Goal: Information Seeking & Learning: Learn about a topic

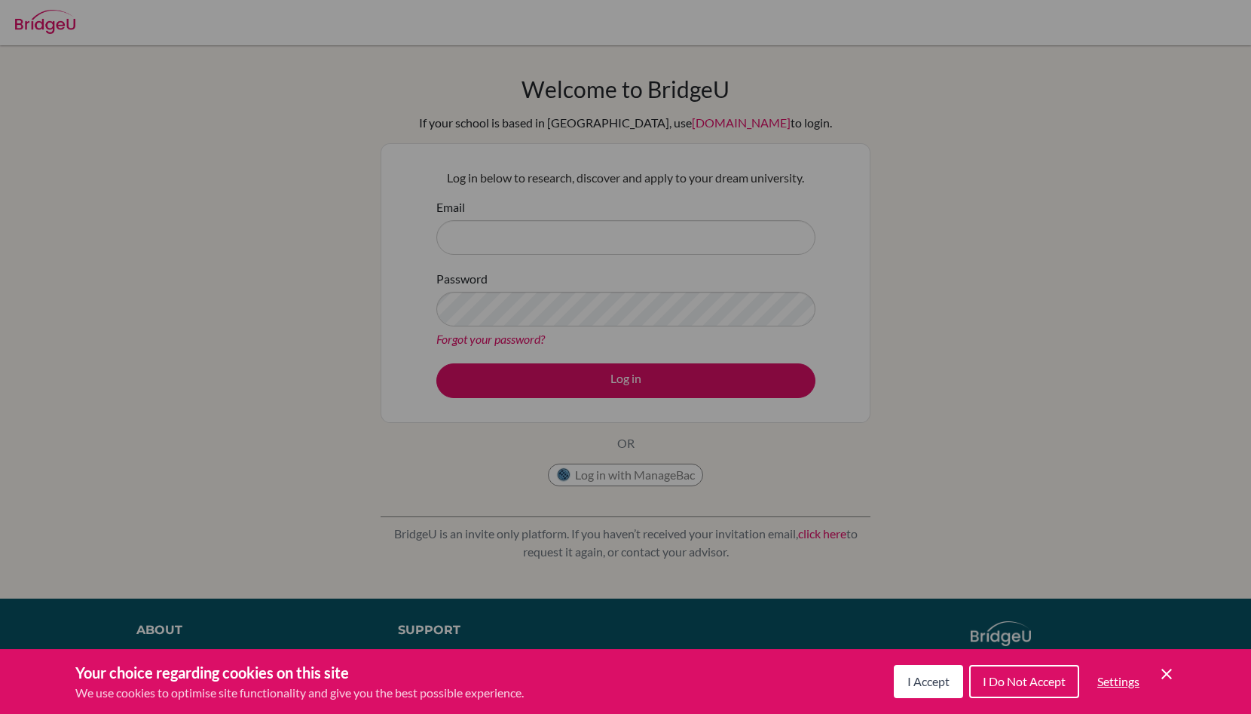
click at [945, 685] on span "I Accept" at bounding box center [929, 681] width 42 height 14
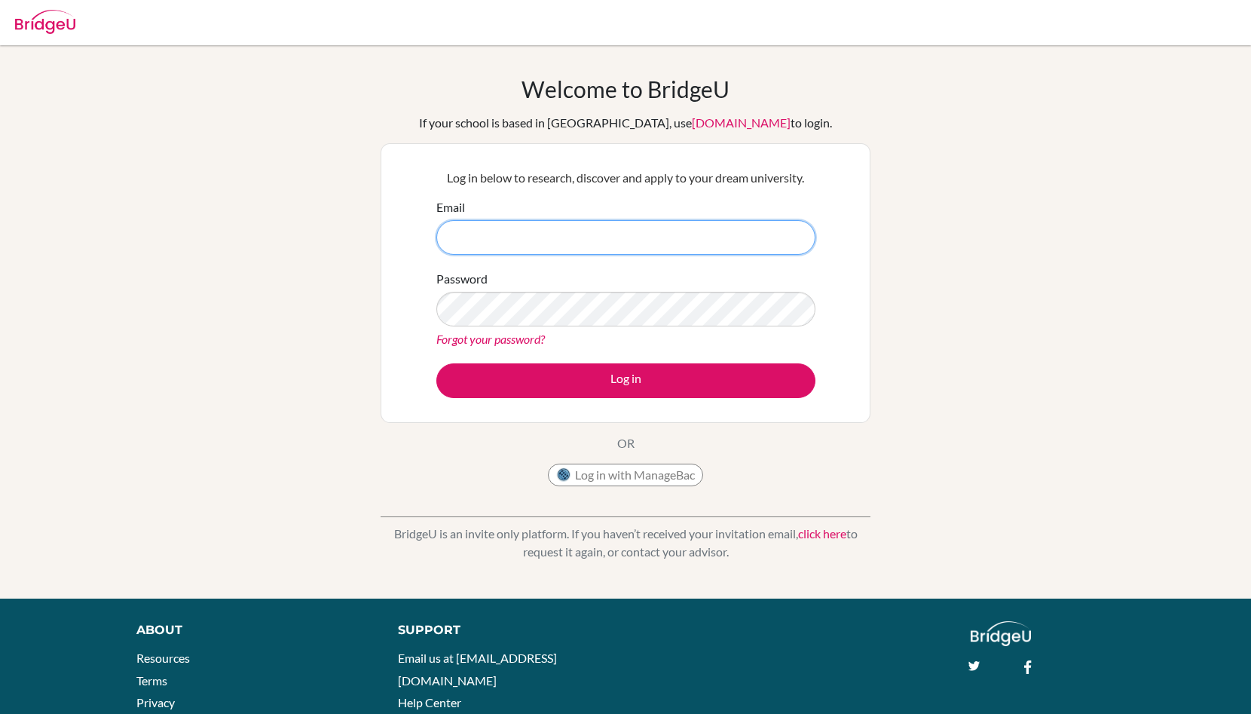
click at [476, 236] on input "Email" at bounding box center [625, 237] width 379 height 35
type input "tal@stpaulsschool.org.uk"
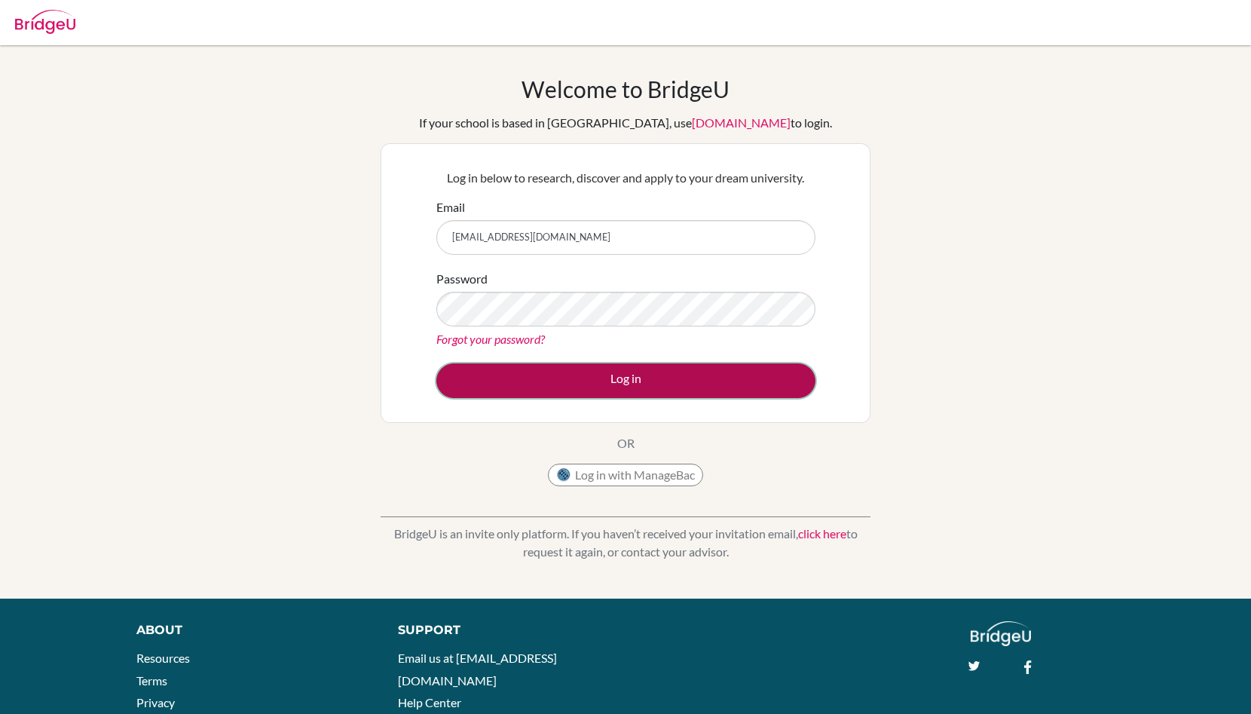
click at [612, 381] on button "Log in" at bounding box center [625, 380] width 379 height 35
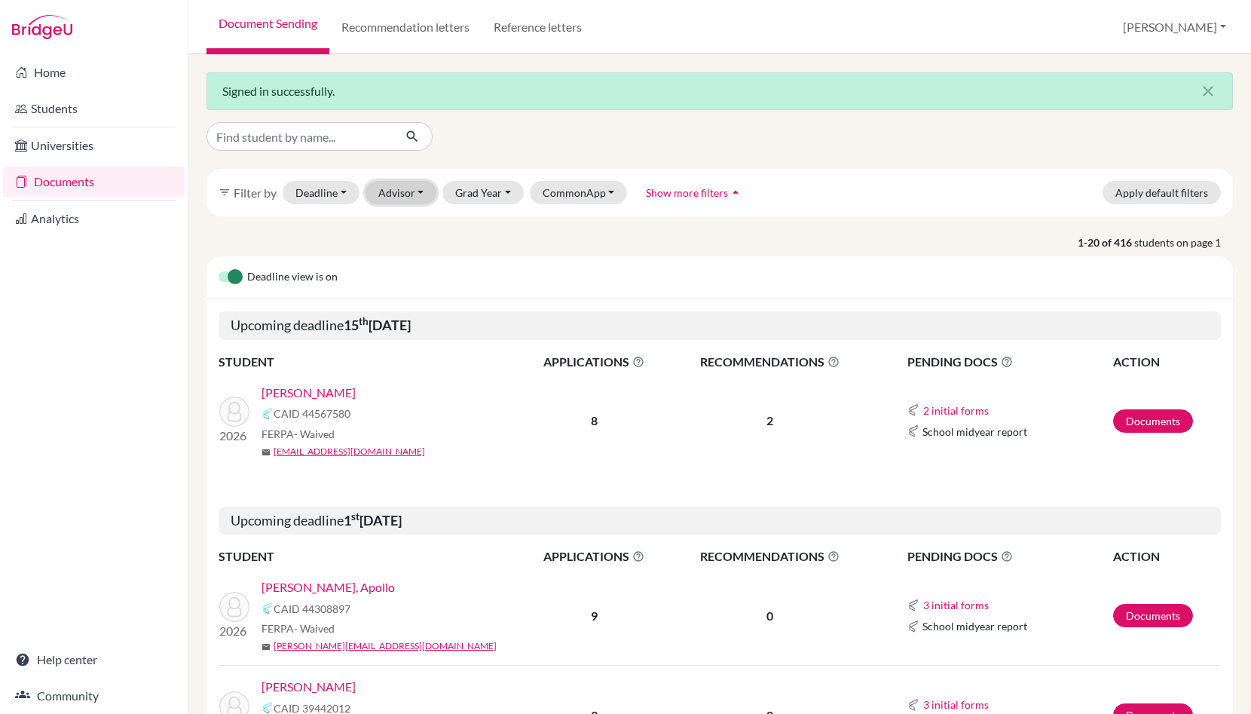
click at [405, 196] on button "Advisor" at bounding box center [402, 192] width 72 height 23
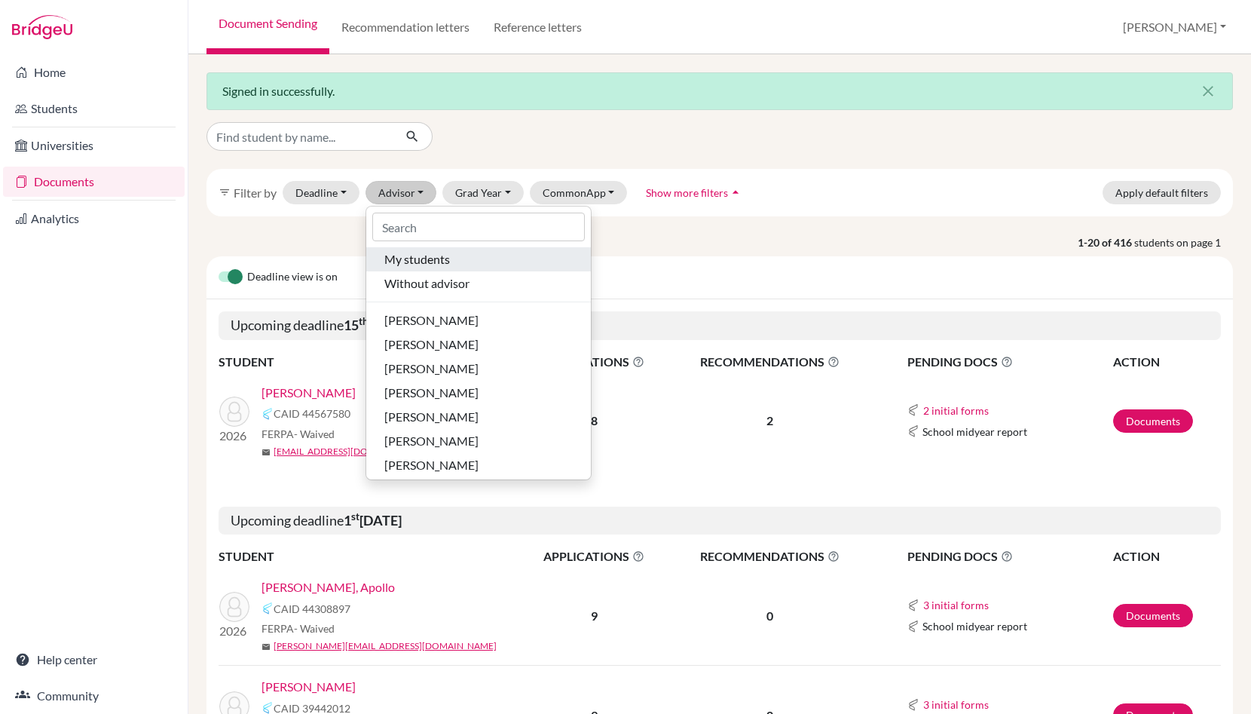
click at [443, 260] on span "My students" at bounding box center [417, 259] width 66 height 18
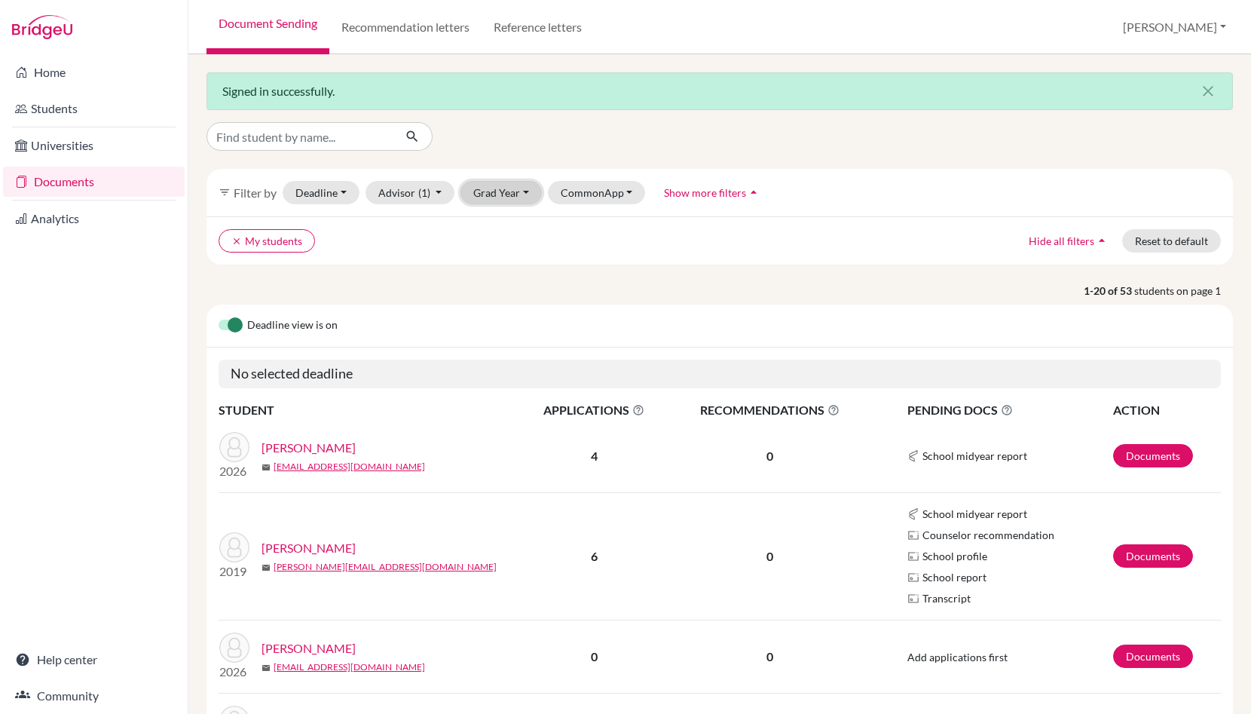
click at [506, 192] on button "Grad Year" at bounding box center [501, 192] width 81 height 23
click at [501, 229] on span "2026" at bounding box center [492, 225] width 27 height 18
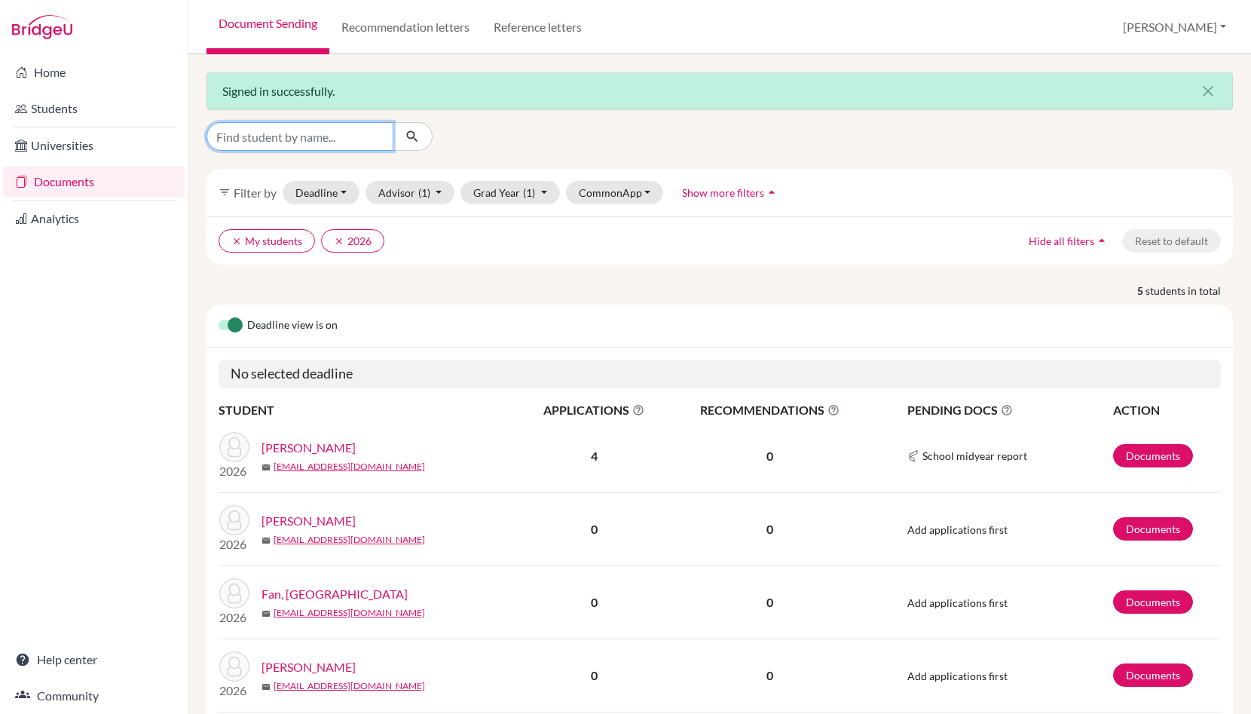
click at [297, 136] on input "Find student by name..." at bounding box center [300, 136] width 187 height 29
type input "swamy"
click button "submit" at bounding box center [413, 136] width 40 height 29
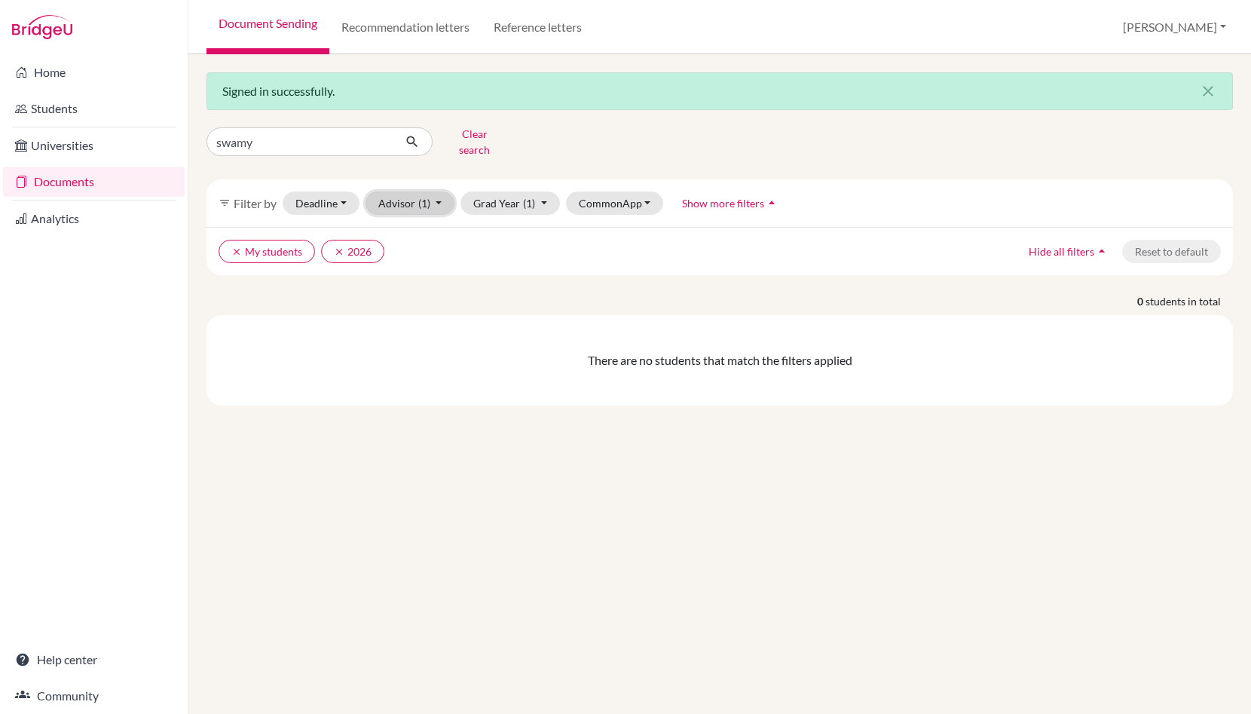
click at [412, 191] on button "Advisor (1)" at bounding box center [411, 202] width 90 height 23
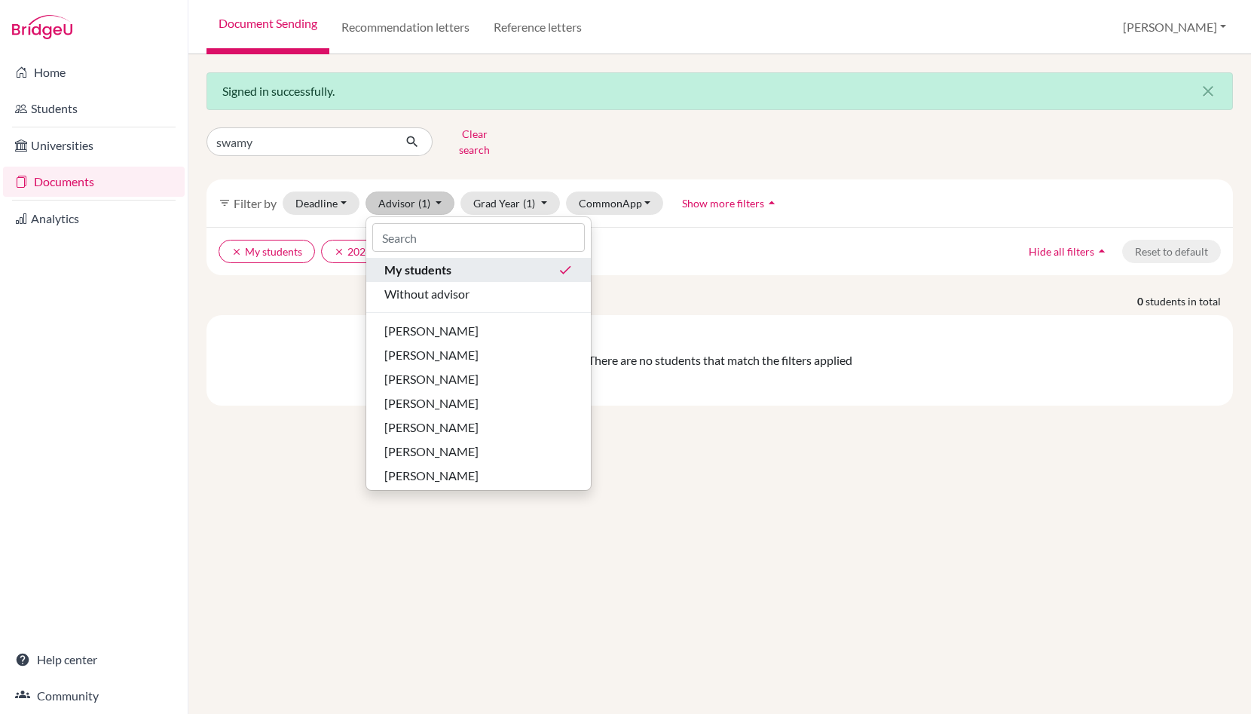
click at [418, 261] on span "My students" at bounding box center [417, 270] width 67 height 18
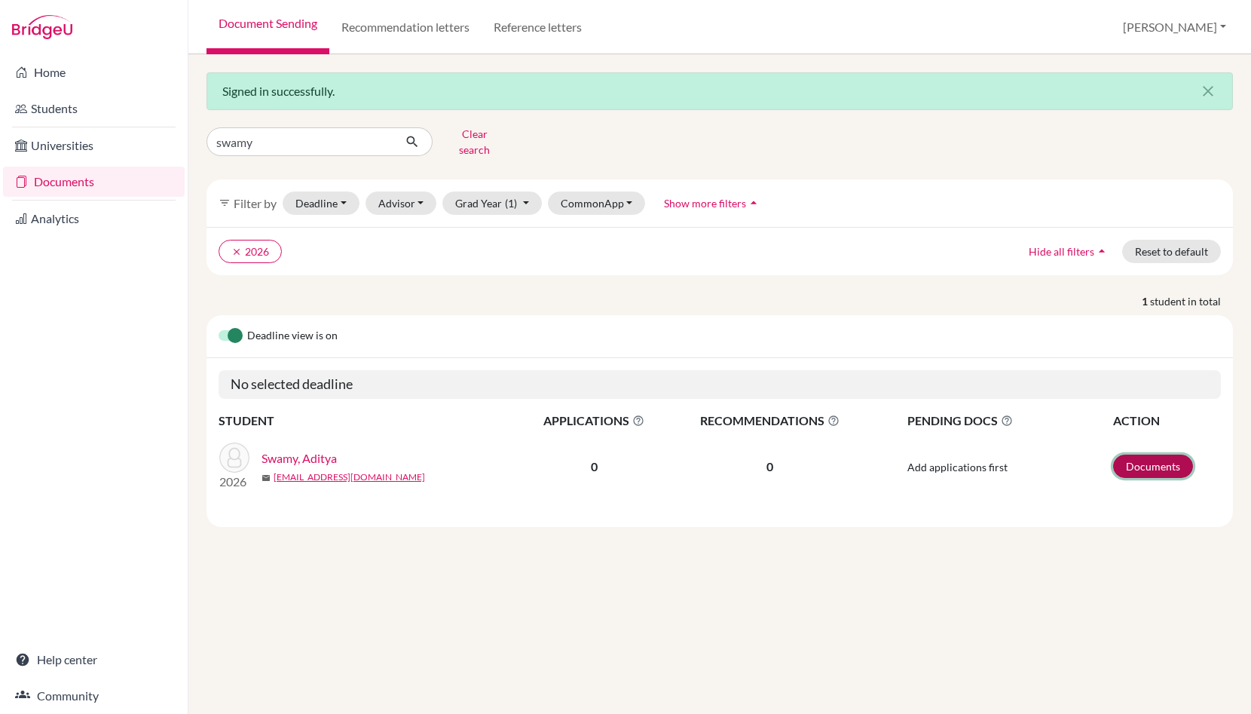
click at [1140, 456] on link "Documents" at bounding box center [1153, 466] width 80 height 23
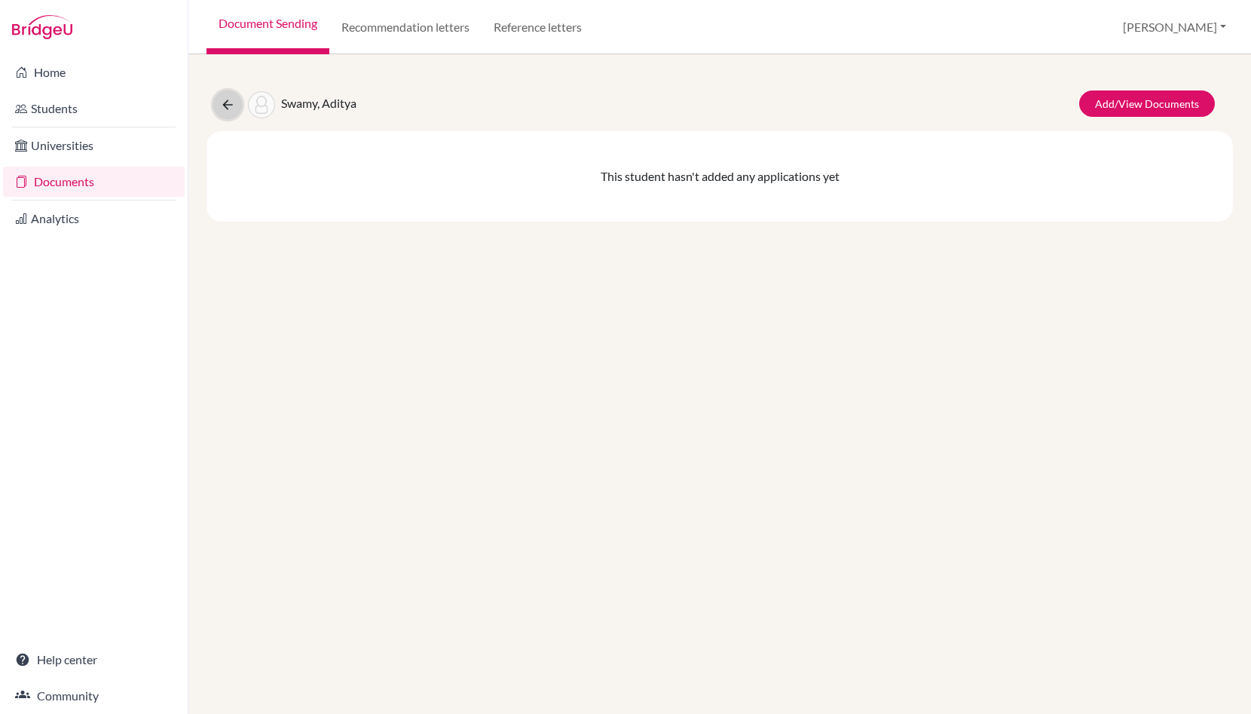
click at [223, 100] on icon at bounding box center [227, 104] width 15 height 15
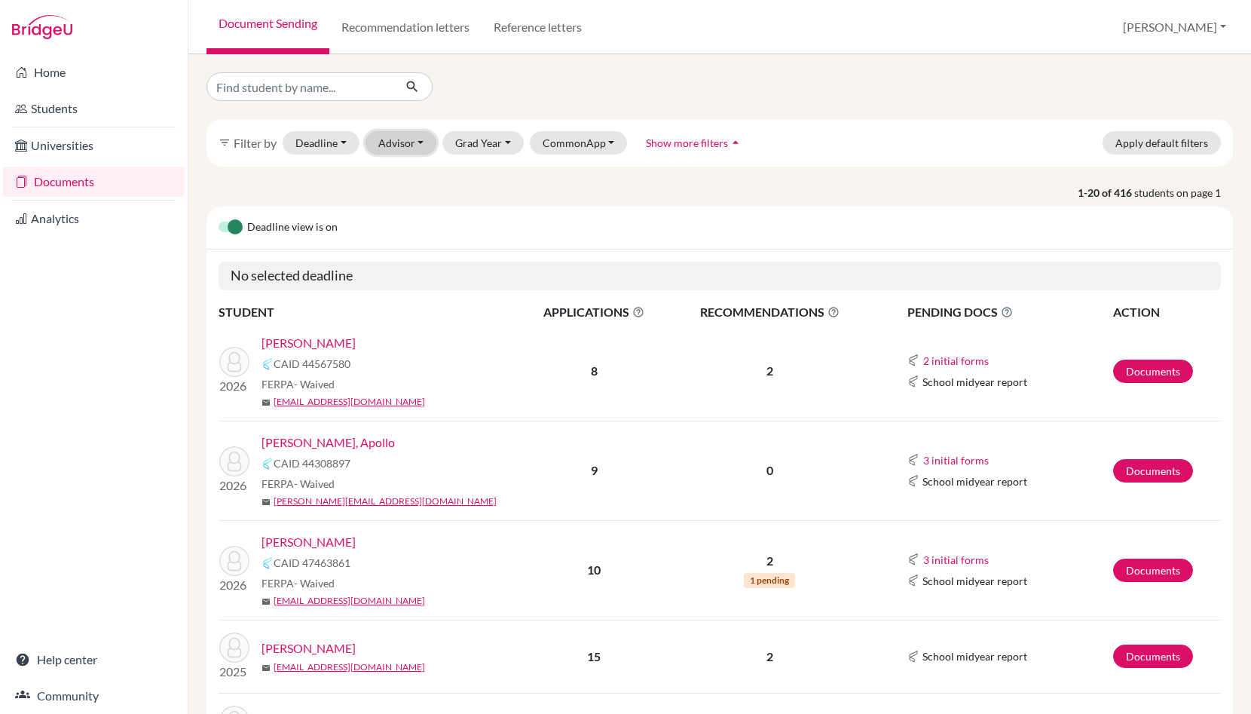
click at [407, 145] on button "Advisor" at bounding box center [402, 142] width 72 height 23
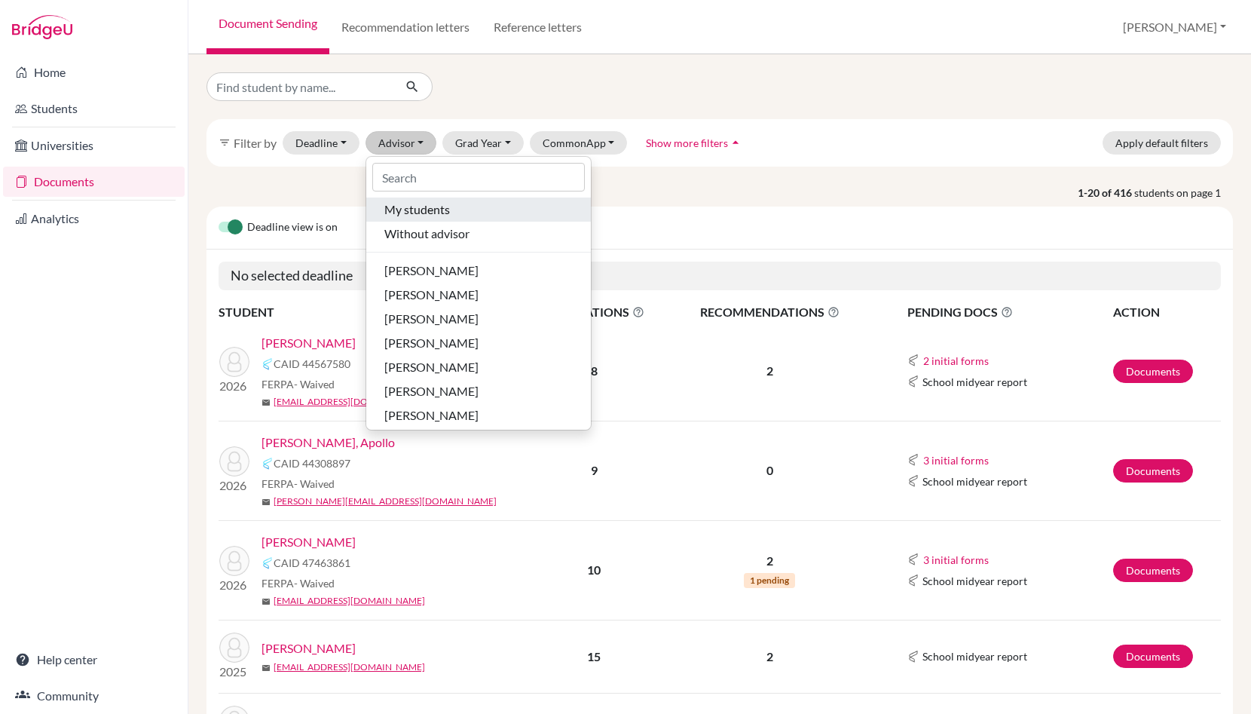
click at [402, 213] on span "My students" at bounding box center [417, 210] width 66 height 18
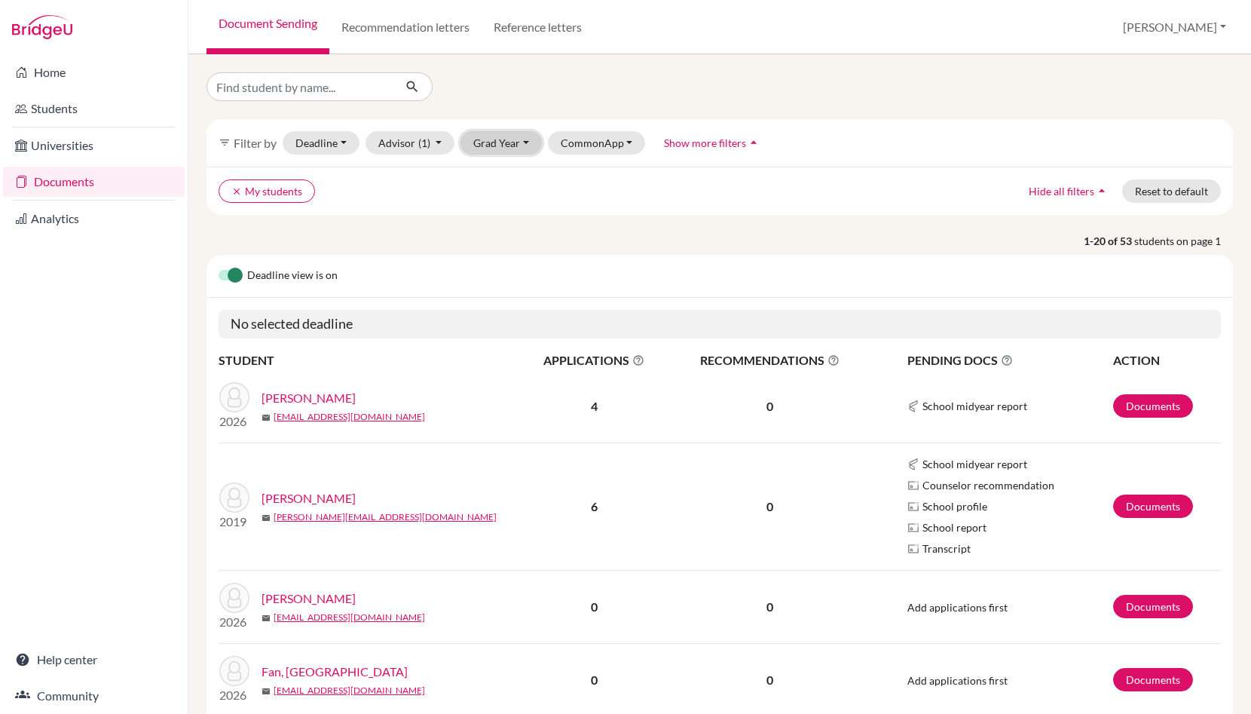
click at [503, 145] on button "Grad Year" at bounding box center [501, 142] width 81 height 23
click at [498, 170] on span "2026" at bounding box center [492, 175] width 27 height 18
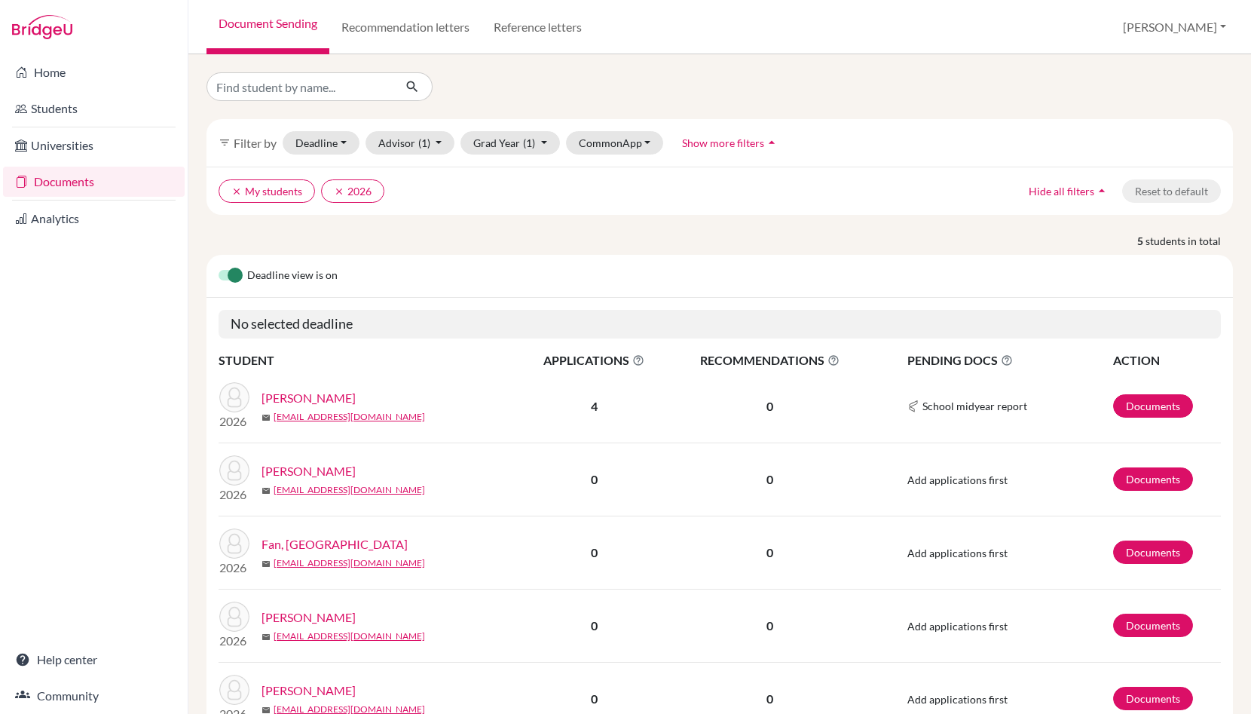
scroll to position [81, 0]
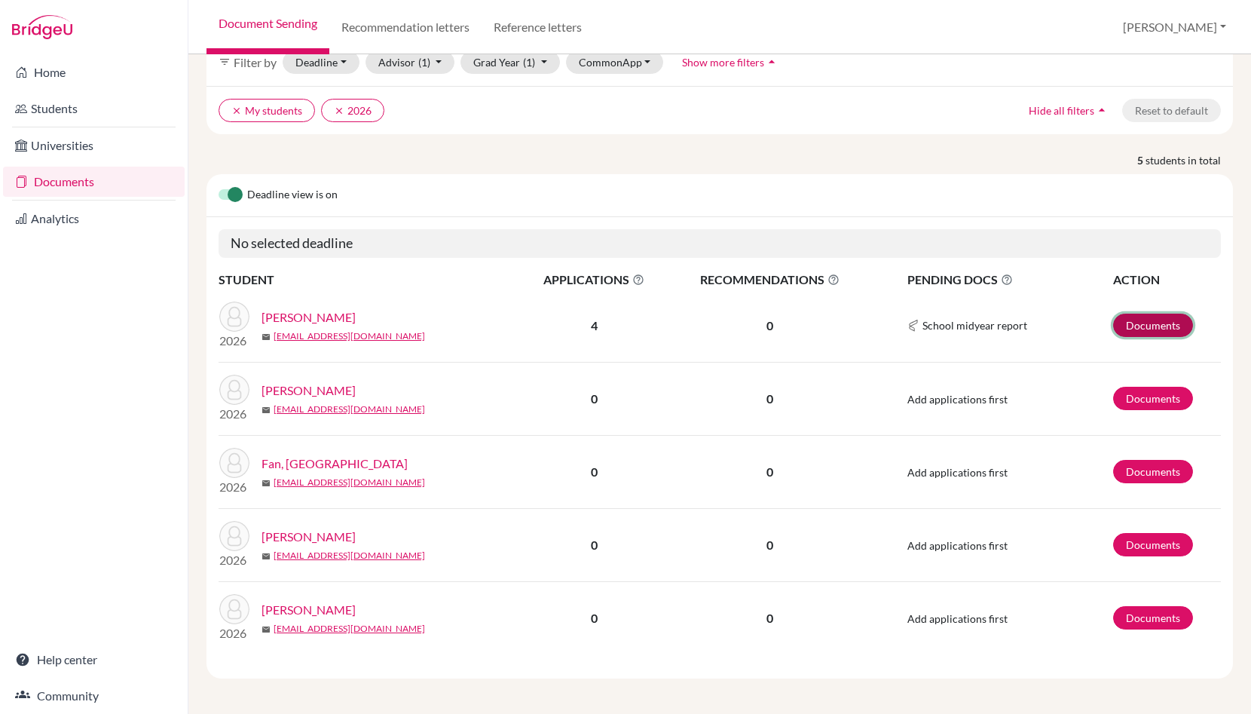
click at [1133, 327] on link "Documents" at bounding box center [1153, 325] width 80 height 23
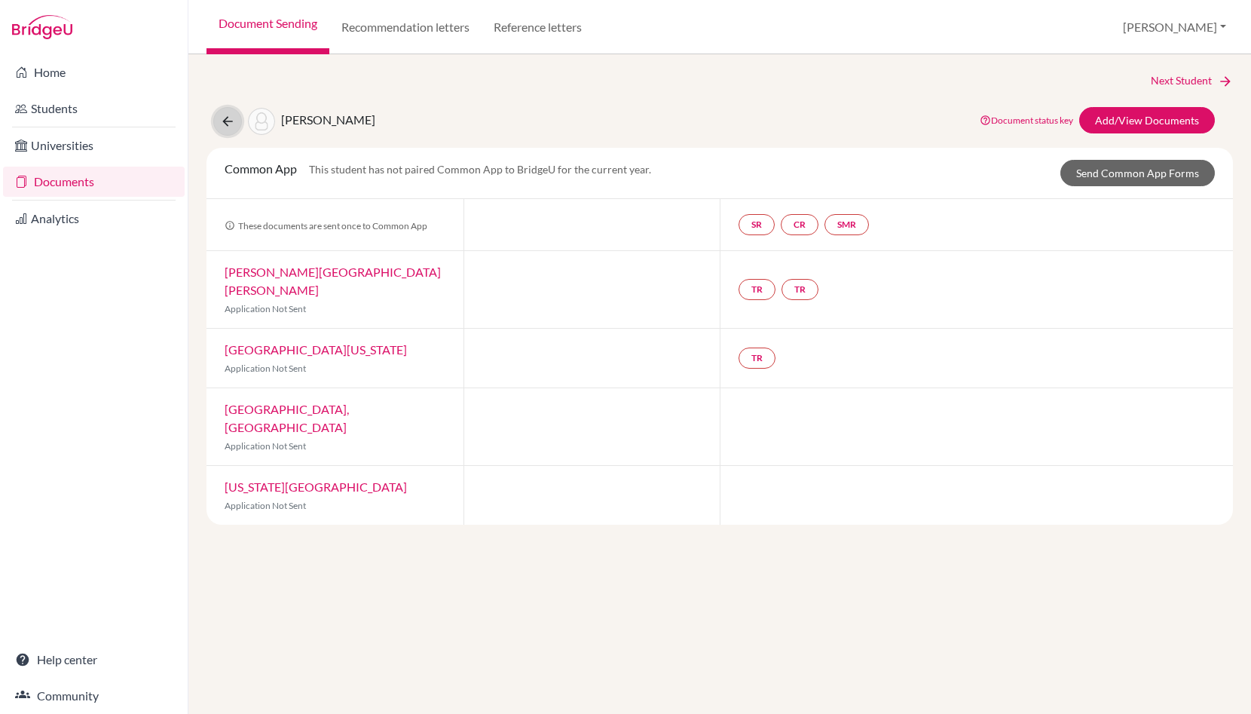
click at [231, 118] on icon at bounding box center [227, 121] width 15 height 15
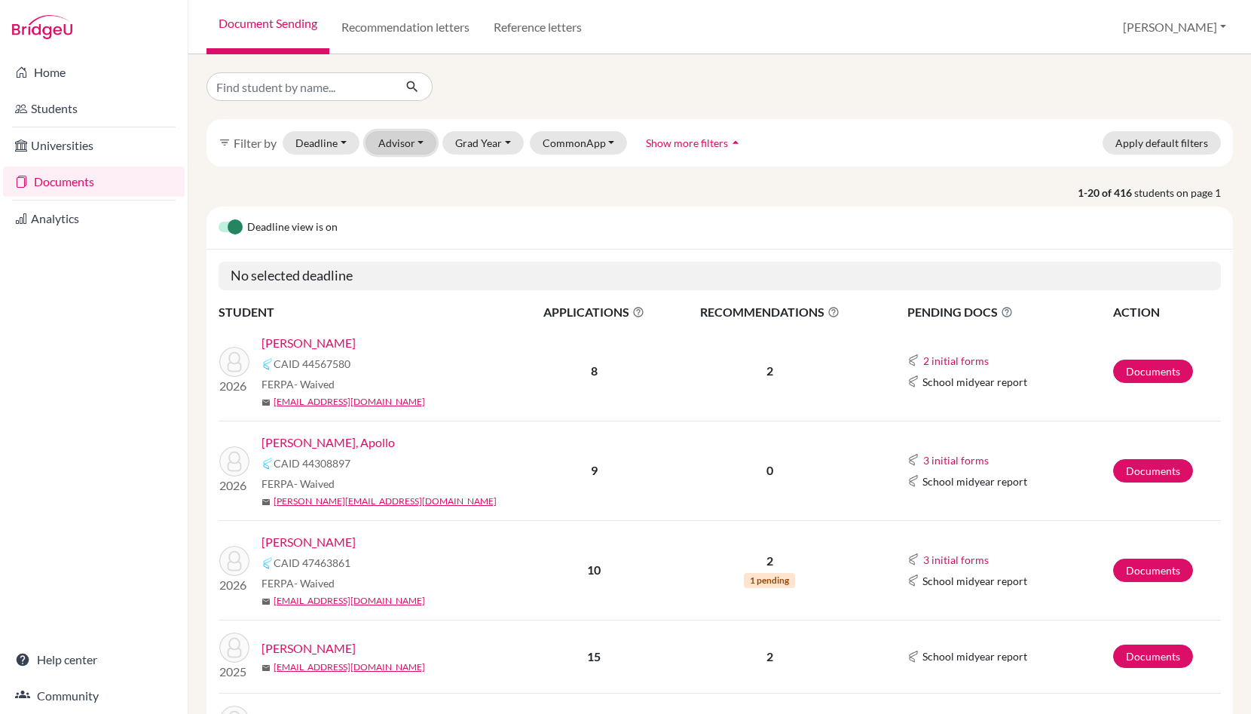
click at [410, 145] on button "Advisor" at bounding box center [402, 142] width 72 height 23
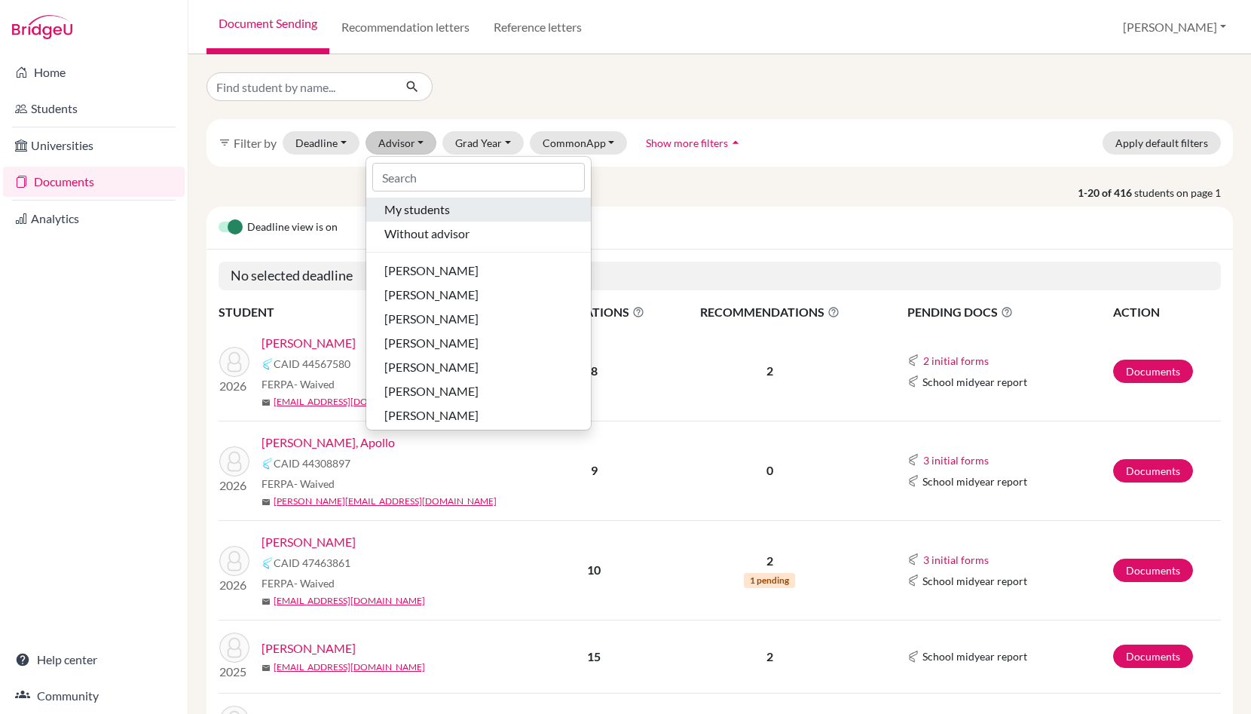
click at [410, 207] on span "My students" at bounding box center [417, 210] width 66 height 18
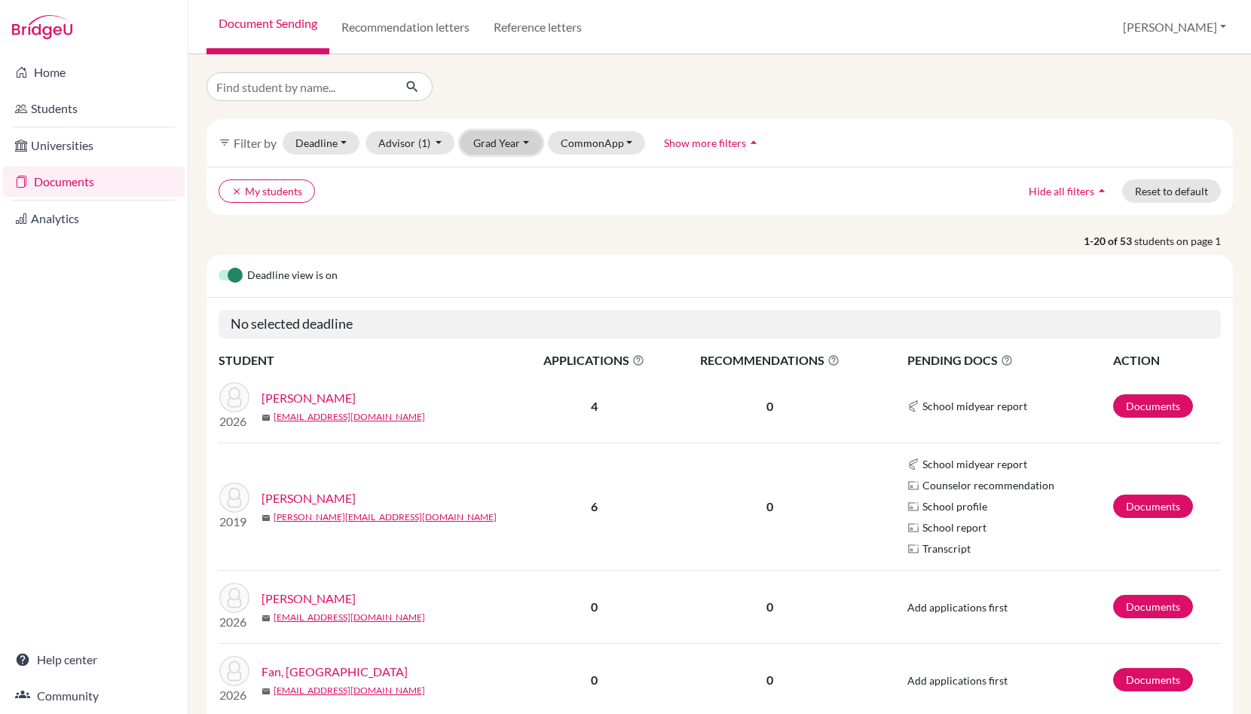
click at [503, 151] on button "Grad Year" at bounding box center [501, 142] width 81 height 23
click at [497, 173] on span "2026" at bounding box center [492, 175] width 27 height 18
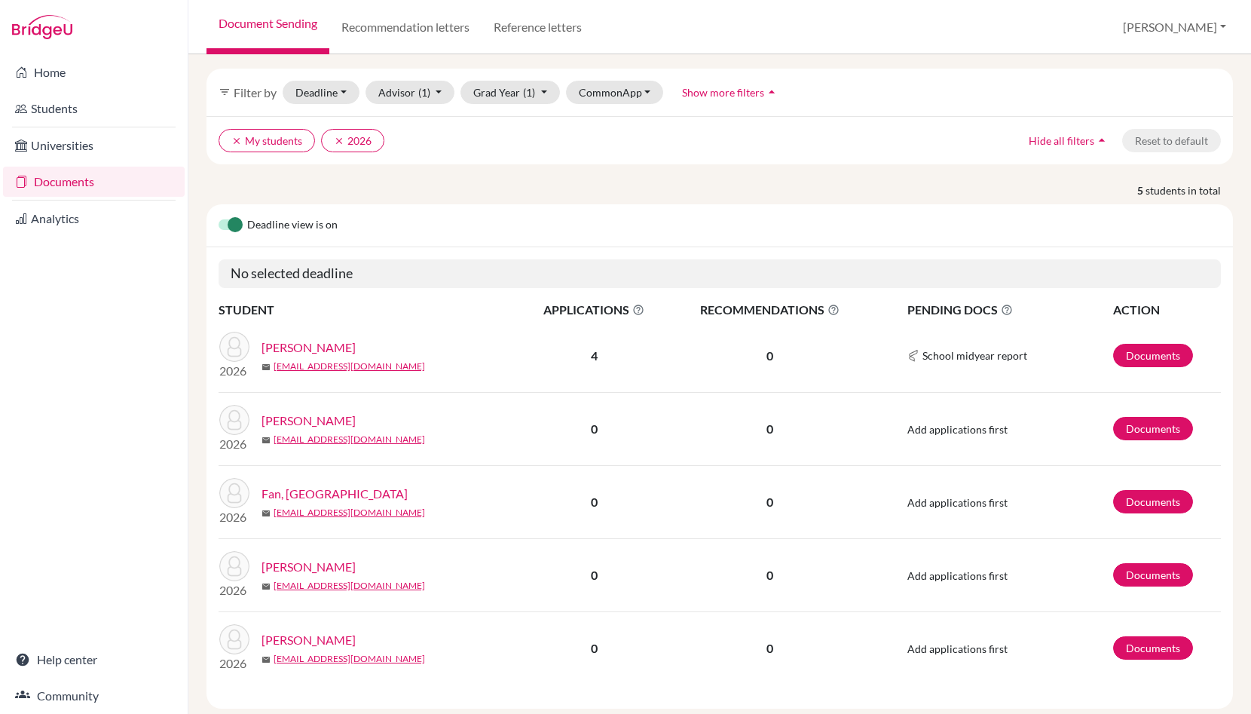
scroll to position [81, 0]
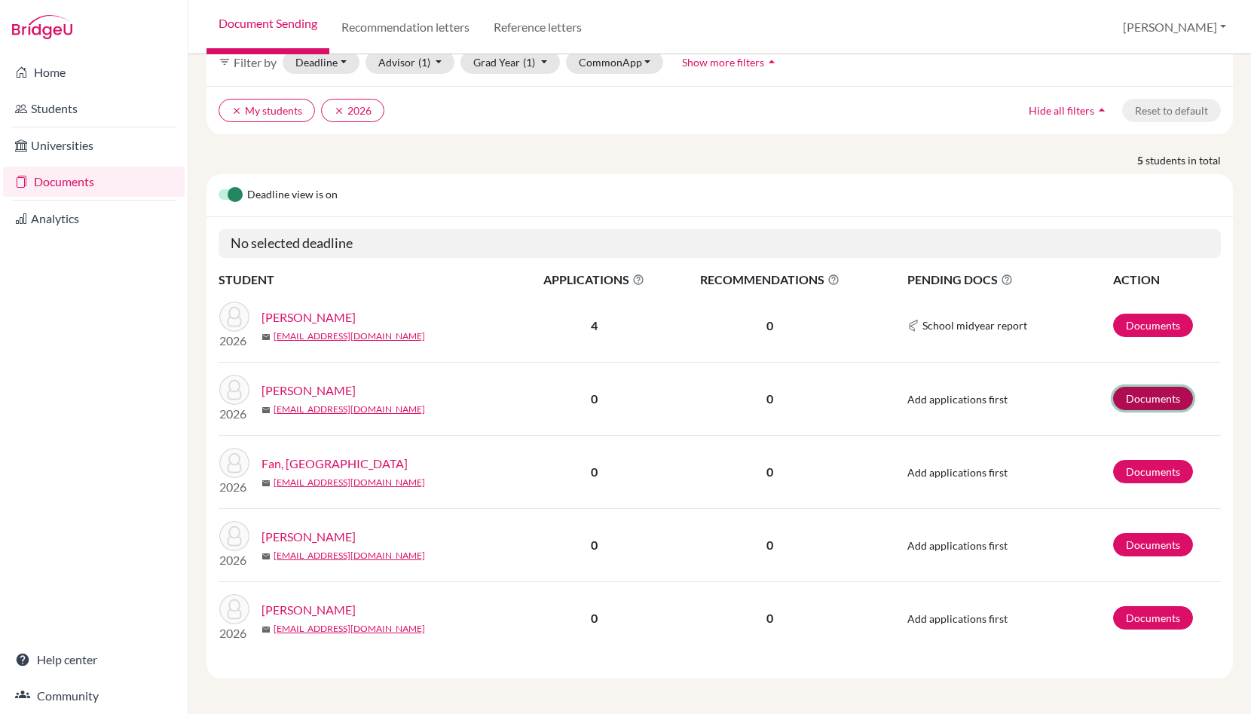
click at [1150, 398] on link "Documents" at bounding box center [1153, 398] width 80 height 23
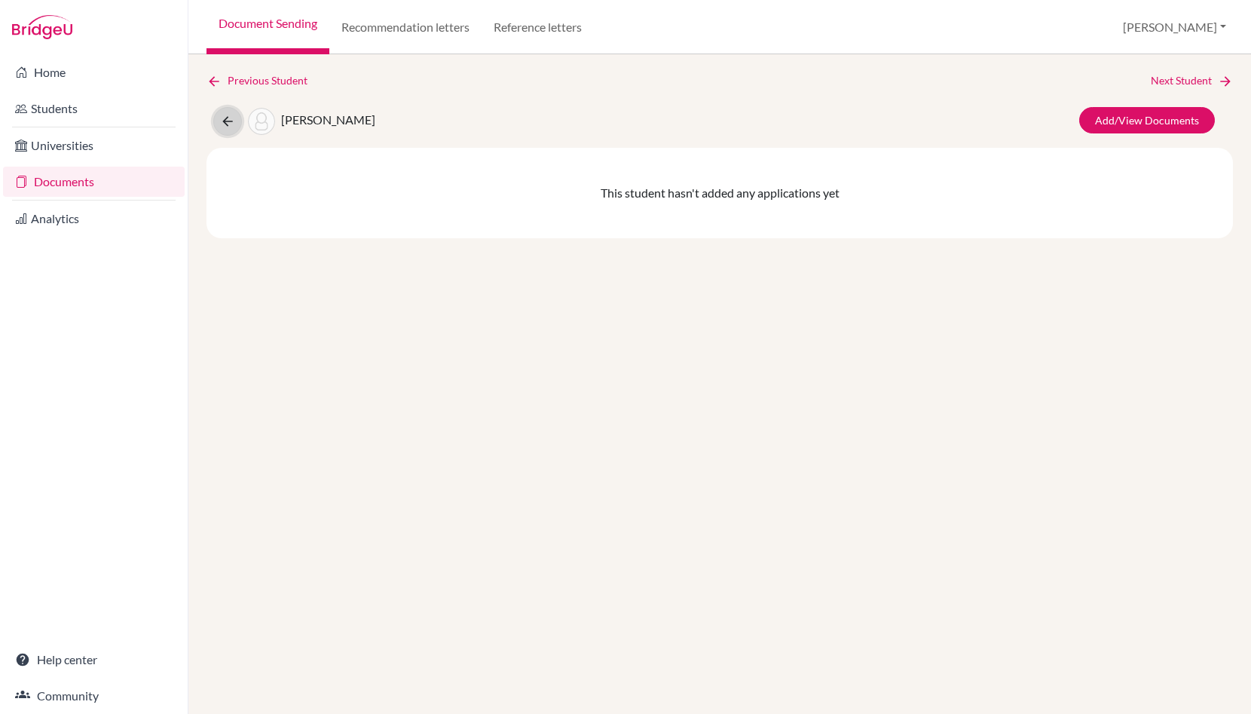
click at [225, 125] on icon at bounding box center [227, 121] width 15 height 15
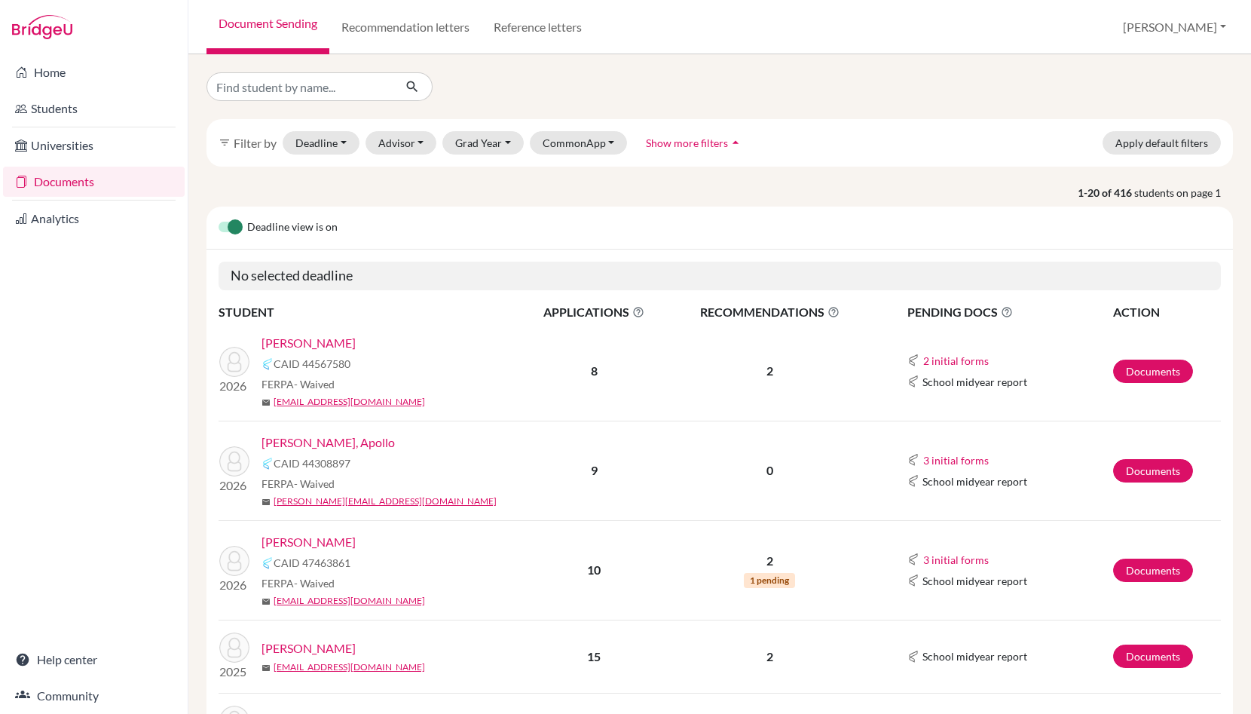
click at [46, 176] on link "Documents" at bounding box center [94, 182] width 182 height 30
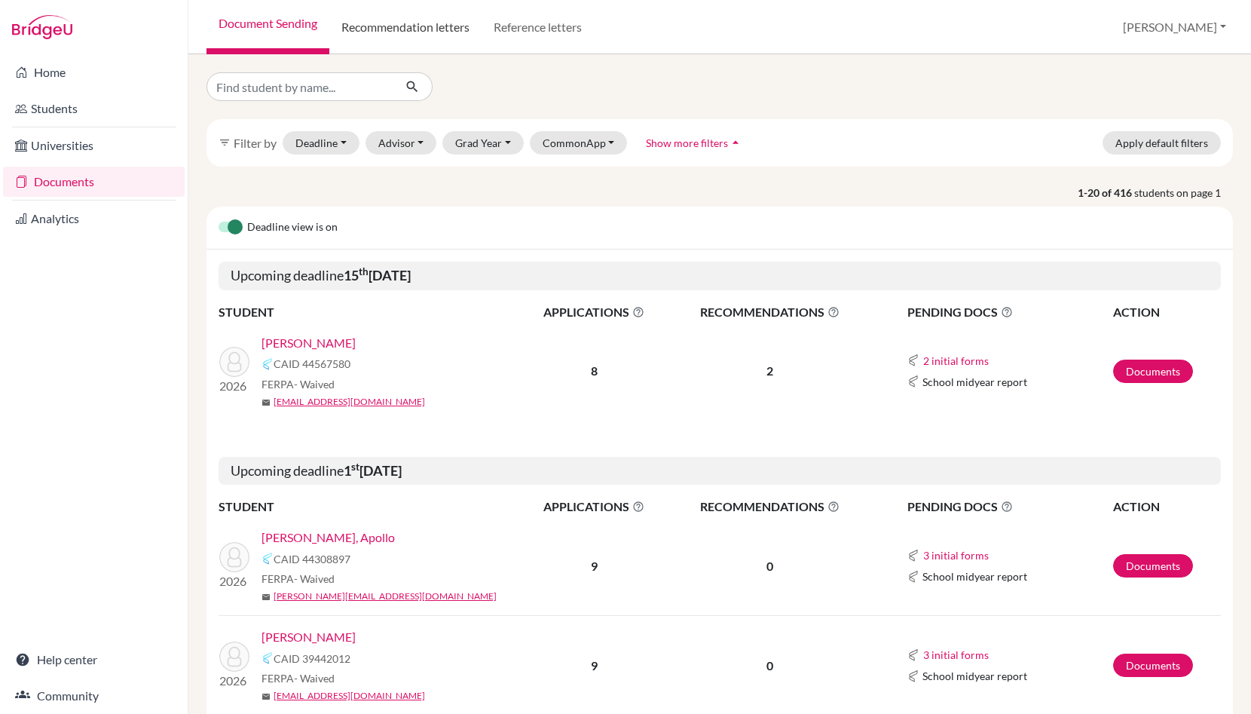
click at [425, 26] on link "Recommendation letters" at bounding box center [405, 27] width 152 height 54
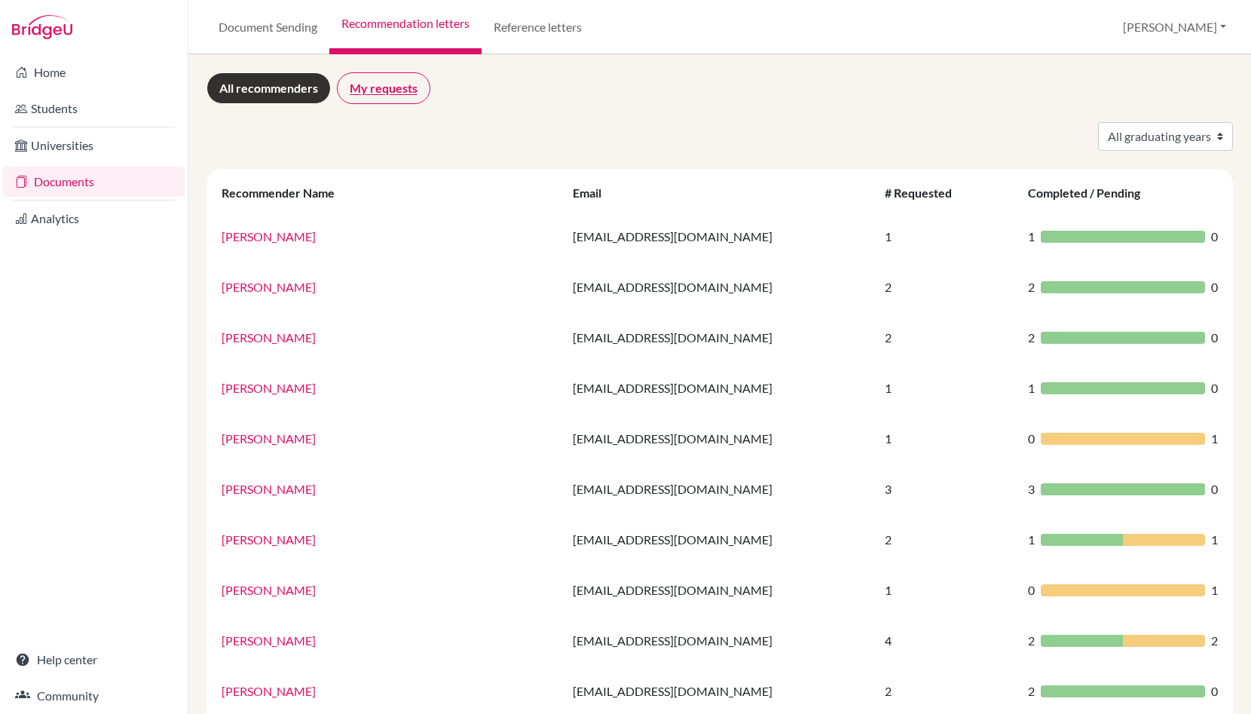
click at [386, 88] on link "My requests" at bounding box center [383, 88] width 93 height 32
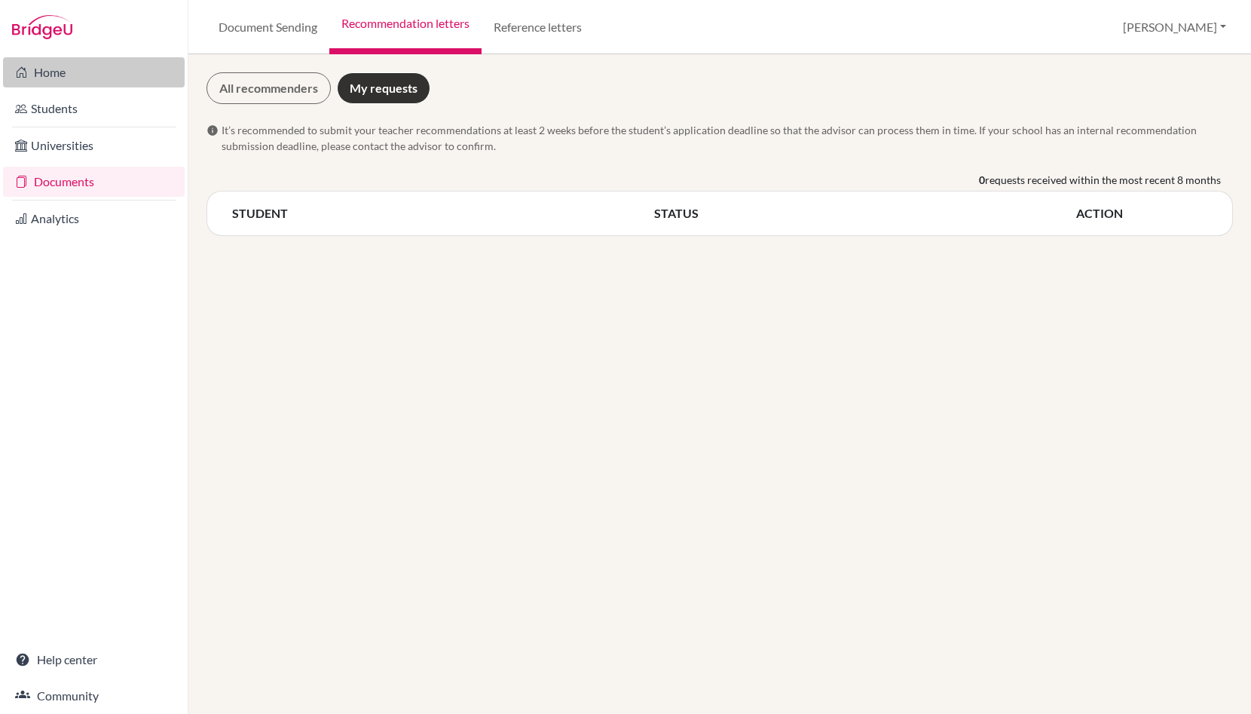
click at [38, 73] on link "Home" at bounding box center [94, 72] width 182 height 30
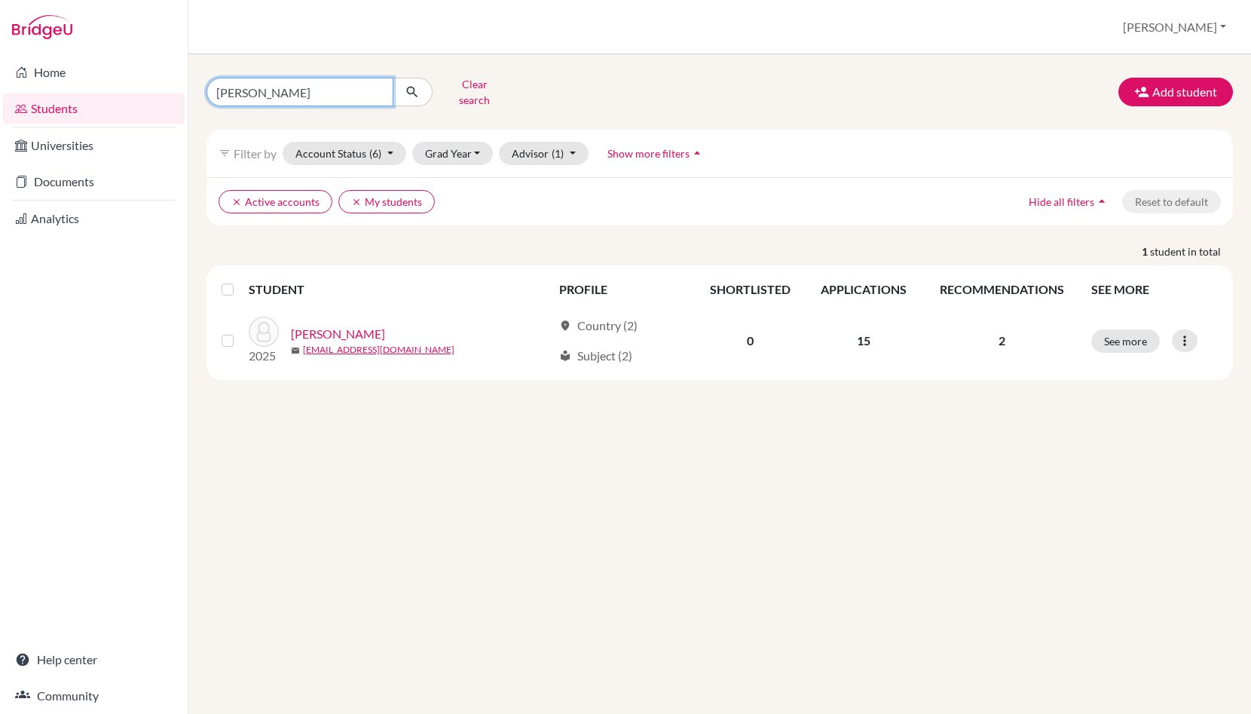
drag, startPoint x: 269, startPoint y: 86, endPoint x: 190, endPoint y: 86, distance: 79.2
click at [191, 86] on div "[PERSON_NAME] Clear search Add student filter_list Filter by Account Status (6)…" at bounding box center [719, 384] width 1063 height 660
click at [544, 142] on button "Advisor (1)" at bounding box center [544, 153] width 90 height 23
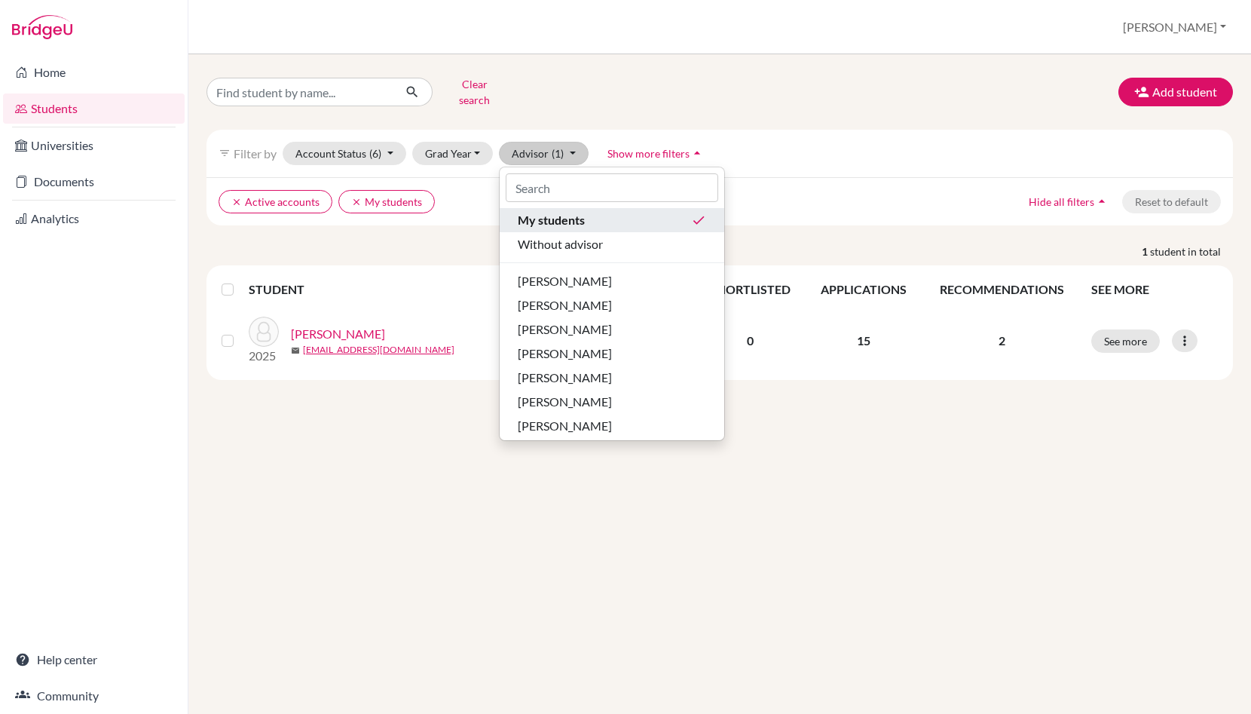
click at [550, 211] on span "My students" at bounding box center [551, 220] width 67 height 18
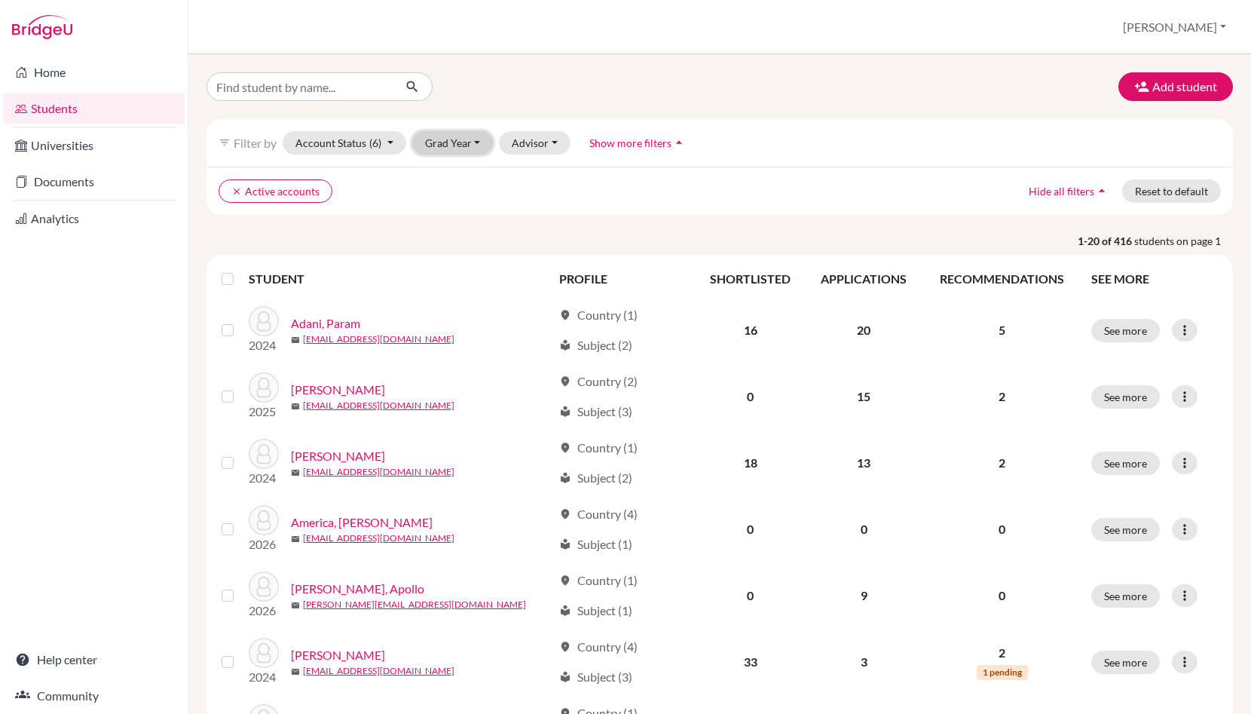
click at [450, 134] on button "Grad Year" at bounding box center [452, 142] width 81 height 23
click at [453, 179] on span "2026" at bounding box center [444, 175] width 27 height 18
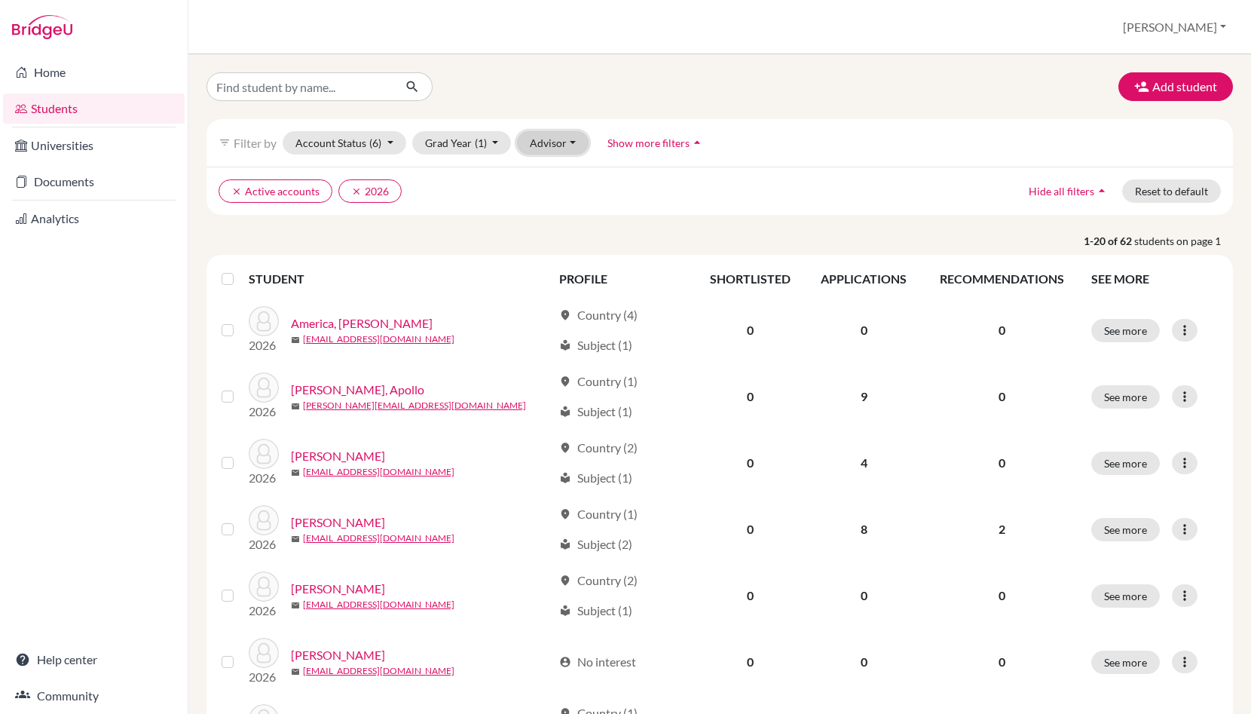
click at [543, 136] on button "Advisor" at bounding box center [553, 142] width 72 height 23
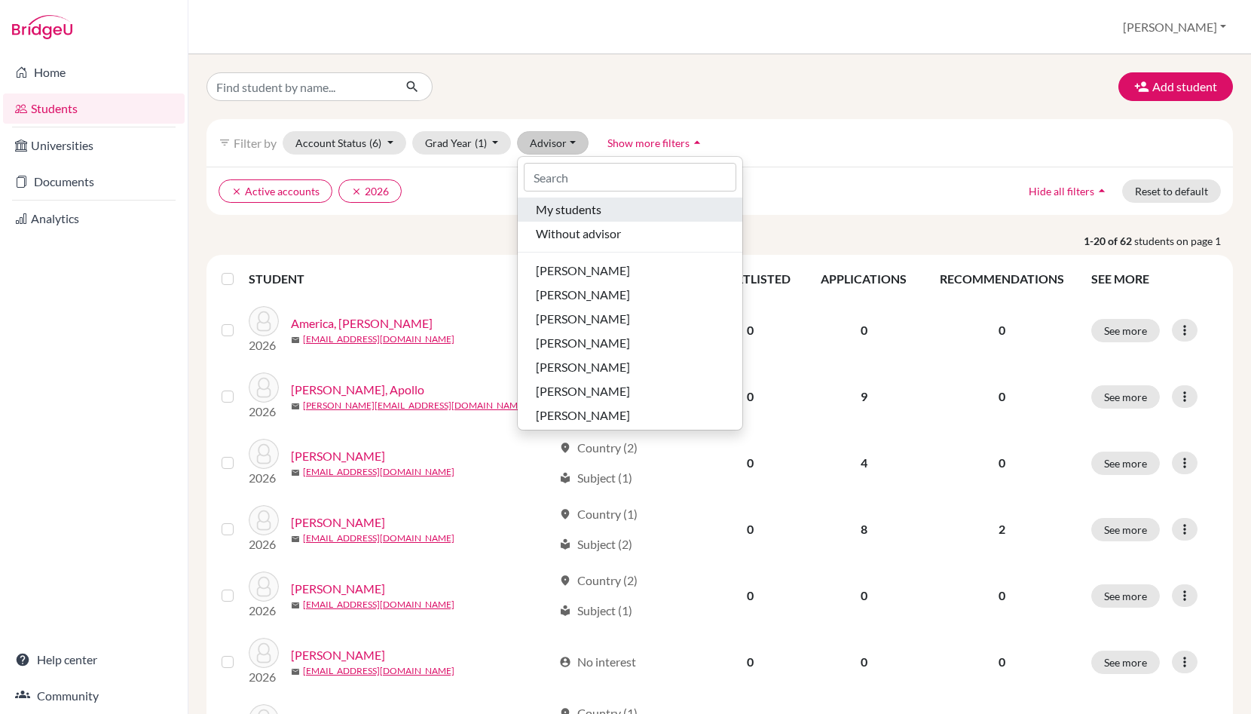
click at [565, 202] on span "My students" at bounding box center [569, 210] width 66 height 18
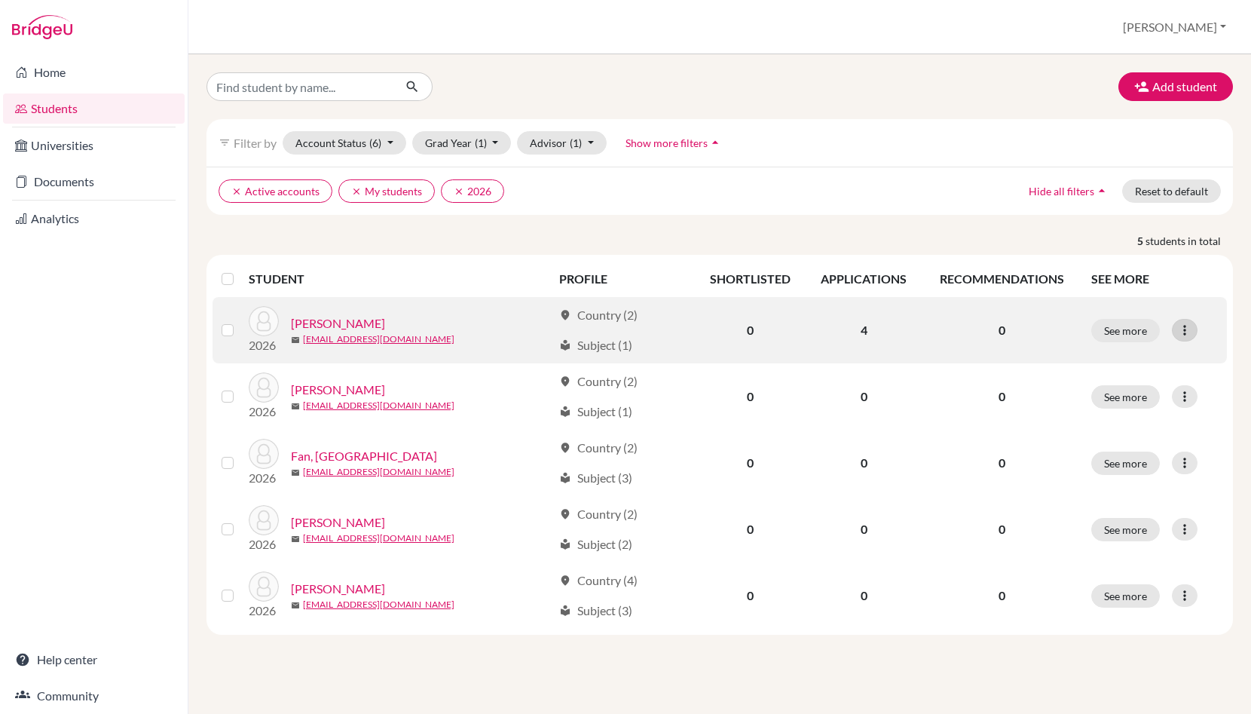
click at [1188, 328] on icon at bounding box center [1185, 330] width 15 height 15
click at [1129, 330] on button "See more" at bounding box center [1126, 330] width 69 height 23
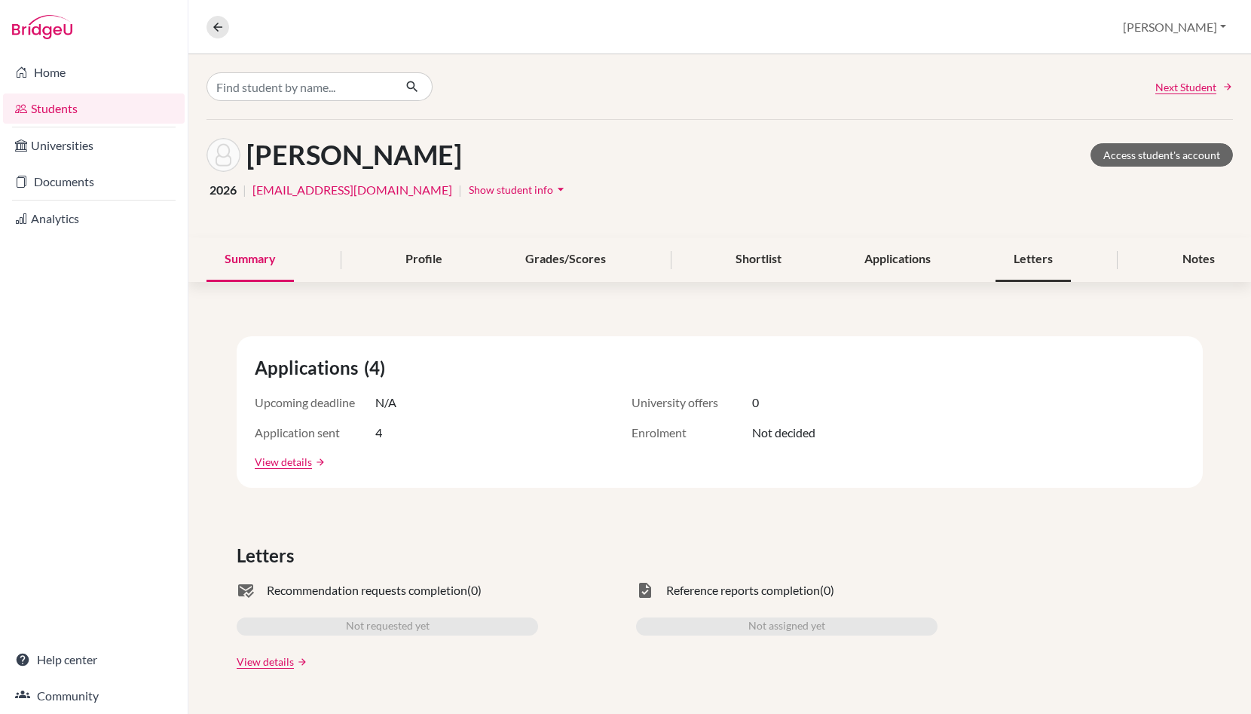
click at [1037, 254] on div "Letters" at bounding box center [1033, 259] width 75 height 44
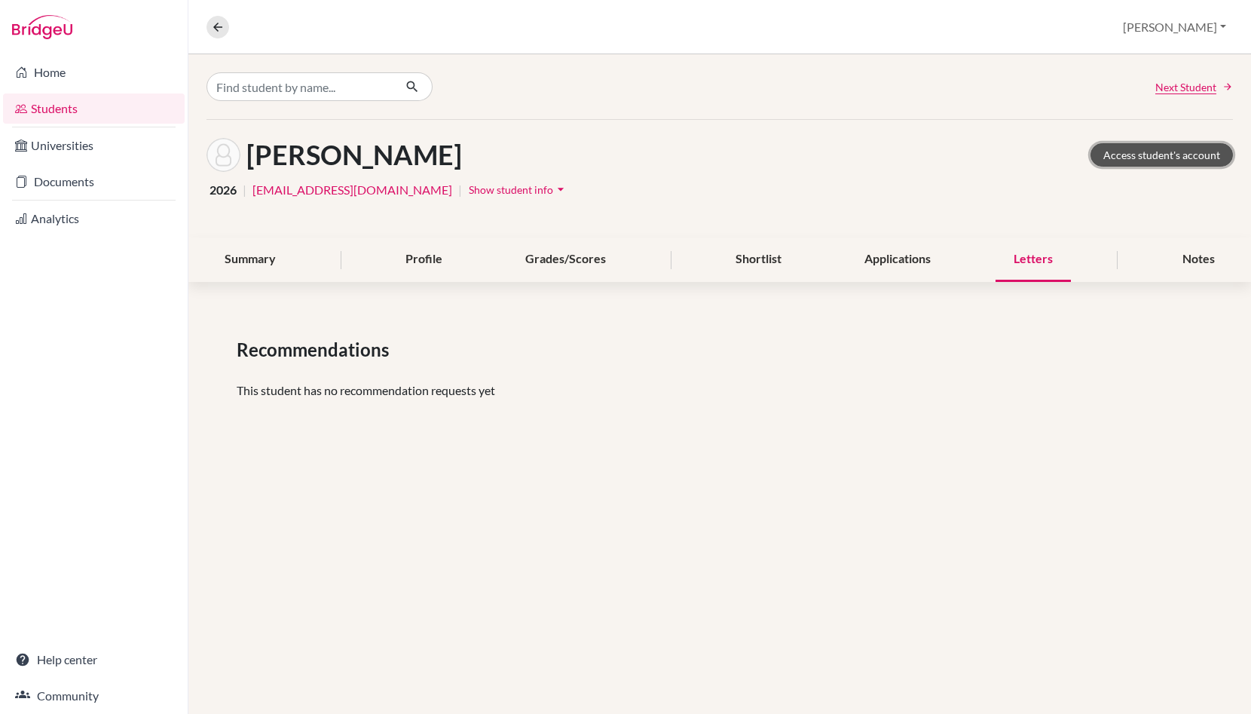
click at [1119, 154] on link "Access student's account" at bounding box center [1162, 154] width 142 height 23
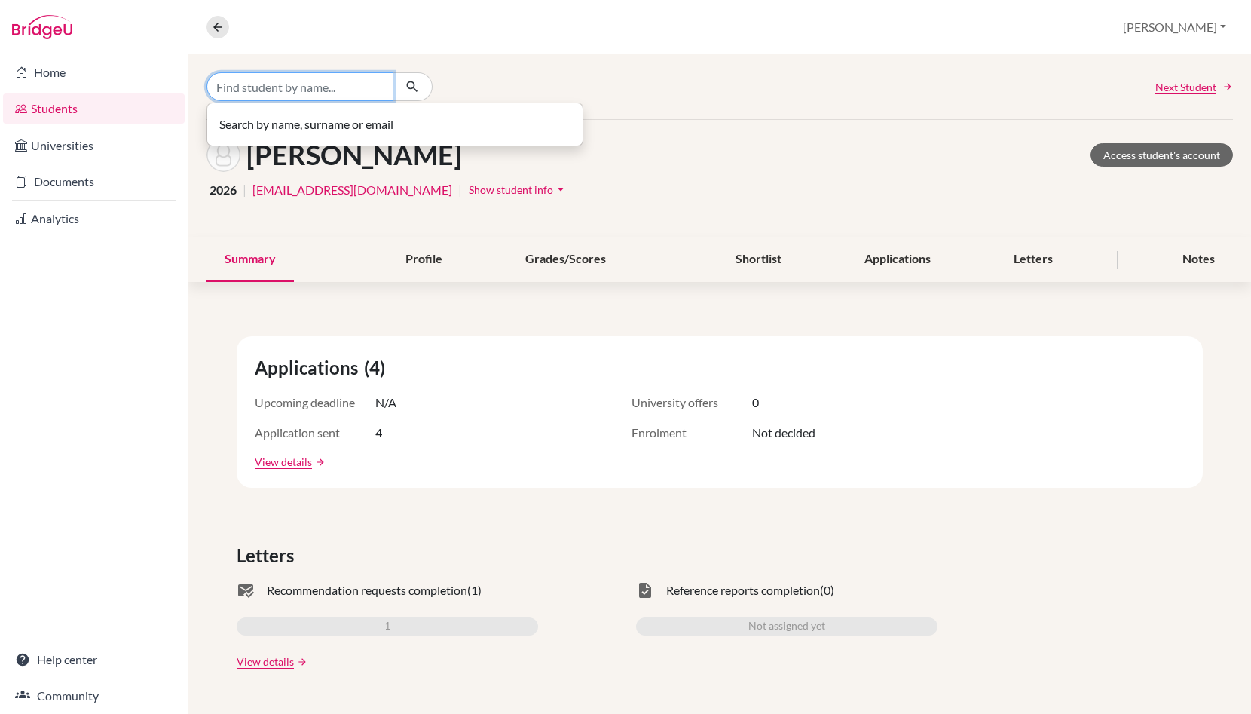
click at [293, 93] on input "Find student by name..." at bounding box center [300, 86] width 187 height 29
type input "swamy"
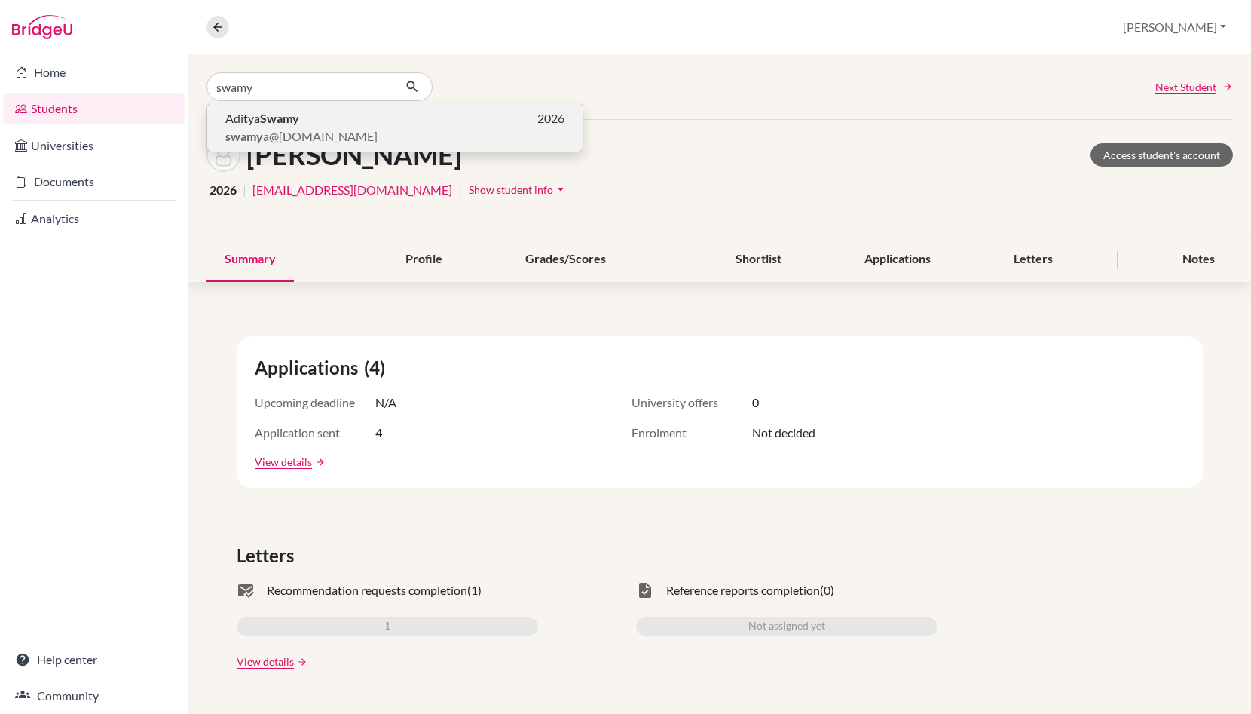
click at [273, 124] on b "Swamy" at bounding box center [279, 118] width 39 height 14
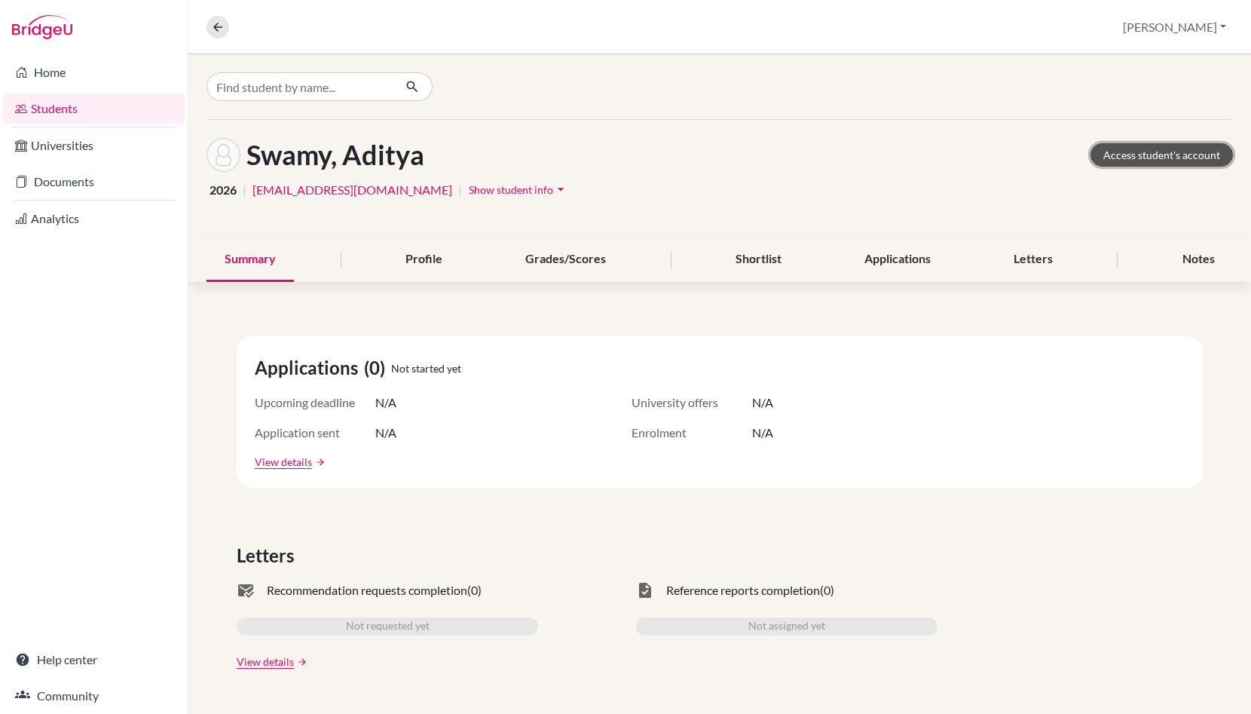
click at [1126, 157] on link "Access student's account" at bounding box center [1162, 154] width 142 height 23
